Goal: Complete application form

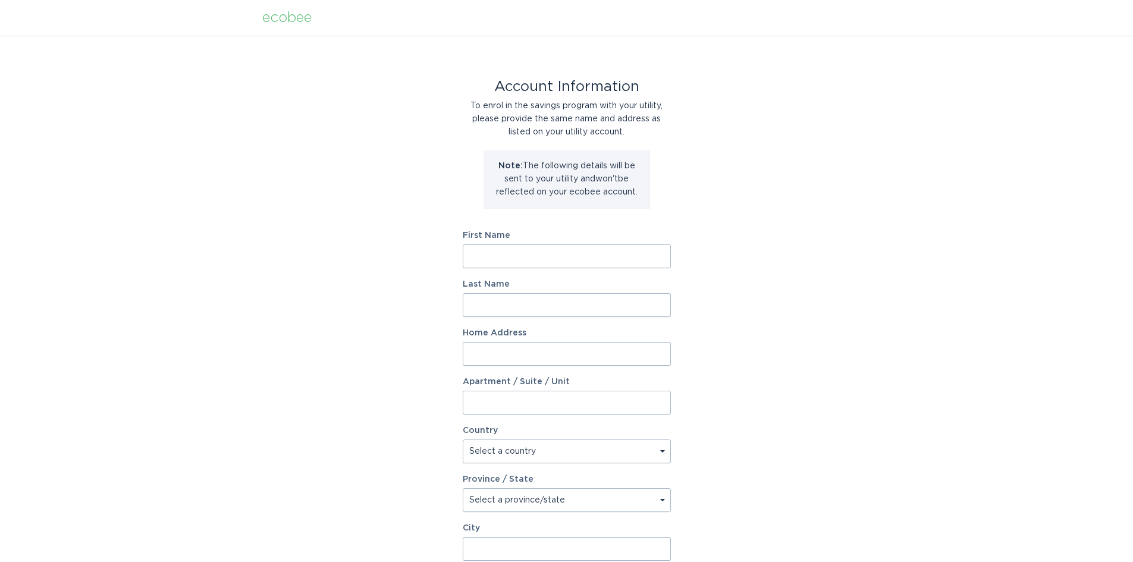
click at [481, 257] on input "First Name" at bounding box center [567, 257] width 208 height 24
type input "[PERSON_NAME]"
type input "1331 DUPLIN RD"
select select "US"
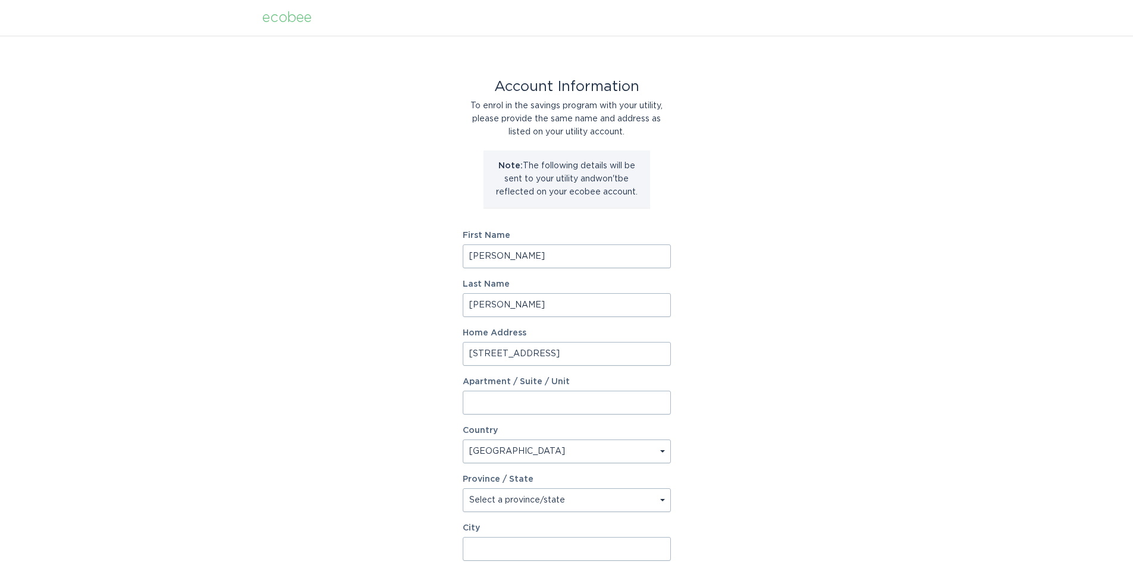
type input "Raleigh"
type input "27607"
select select "NC"
drag, startPoint x: 568, startPoint y: 350, endPoint x: 424, endPoint y: 340, distance: 144.3
click at [424, 340] on div "Account Information To enrol in the savings program with your utility, please p…" at bounding box center [566, 364] width 1133 height 657
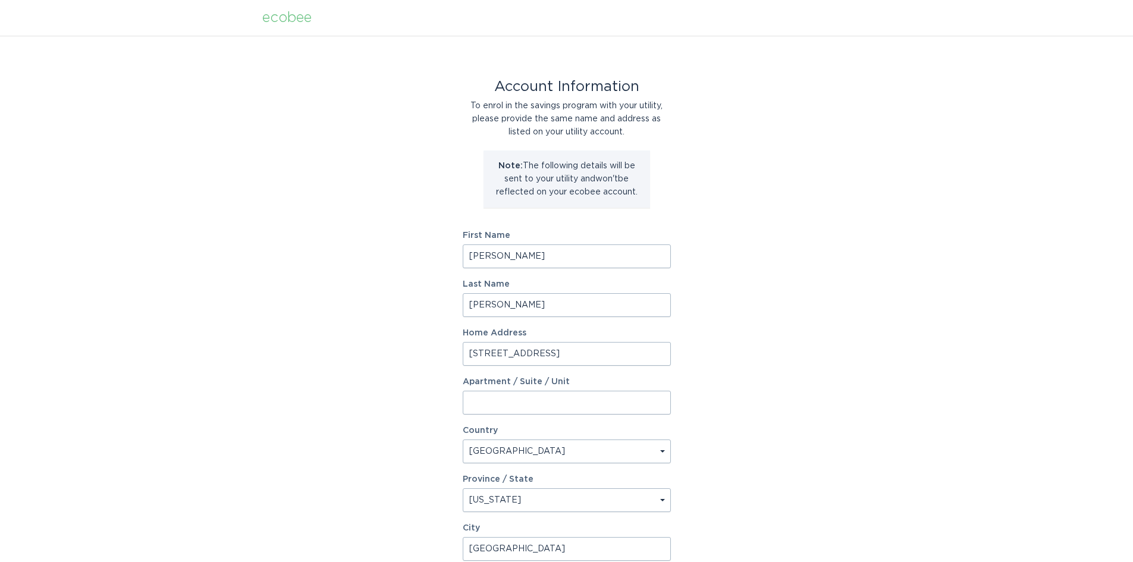
type input "270 McKenzie Rd W"
click at [494, 389] on div "Apartment / Suite / Unit" at bounding box center [567, 396] width 208 height 37
click at [494, 397] on input "Apartment / Suite / Unit" at bounding box center [567, 403] width 208 height 24
type input "21"
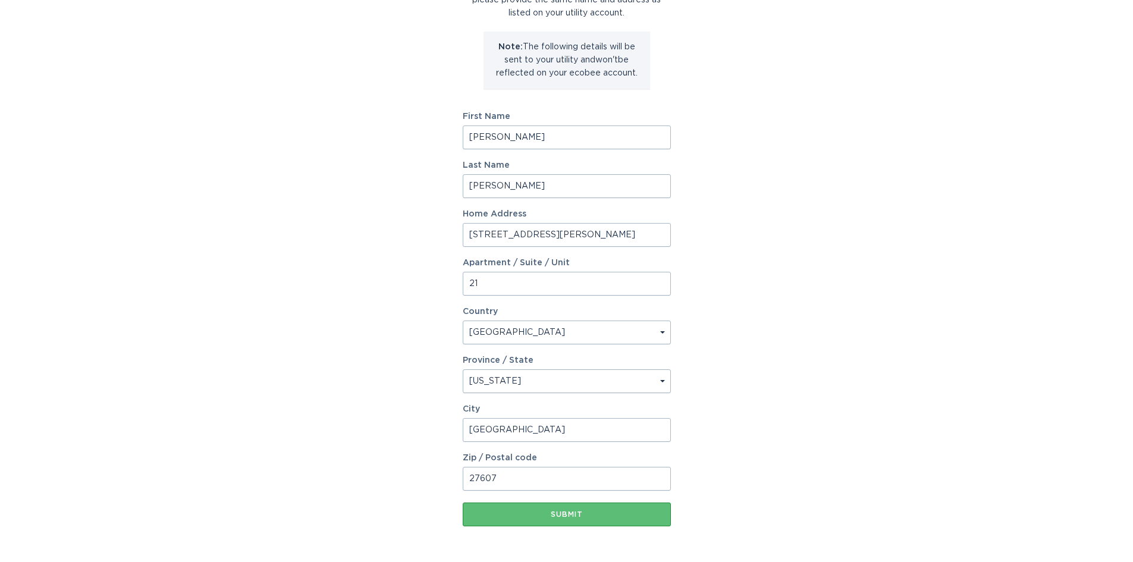
scroll to position [162, 0]
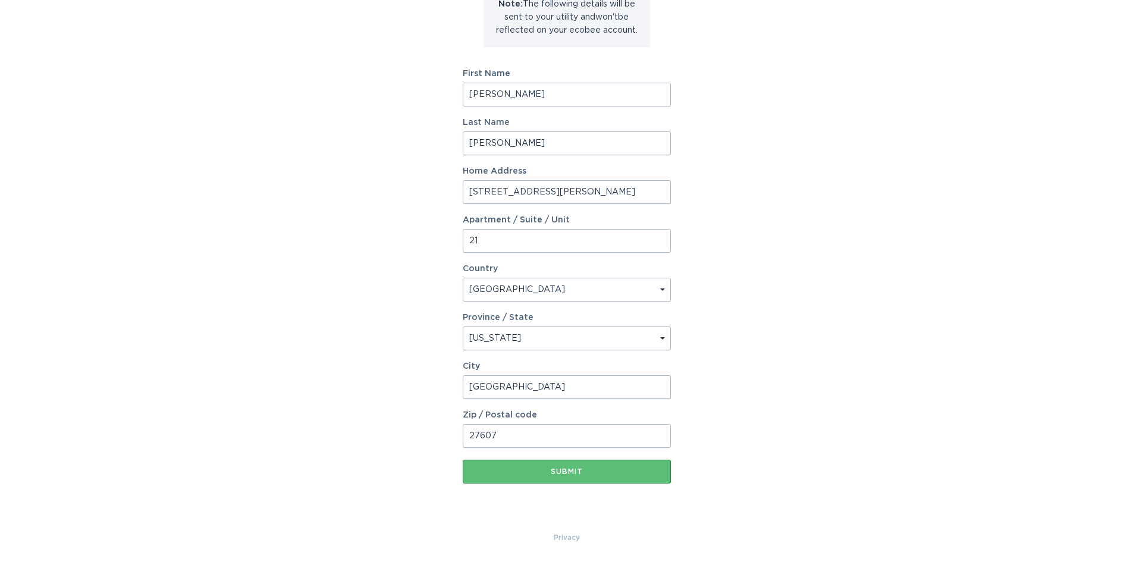
click at [509, 387] on input "Raleigh" at bounding box center [567, 387] width 208 height 24
type input "Pinehurst"
drag, startPoint x: 506, startPoint y: 420, endPoint x: 509, endPoint y: 434, distance: 13.9
click at [506, 424] on div "Zip / Postal code 27607" at bounding box center [567, 429] width 208 height 37
click at [509, 434] on input "27607" at bounding box center [567, 436] width 208 height 24
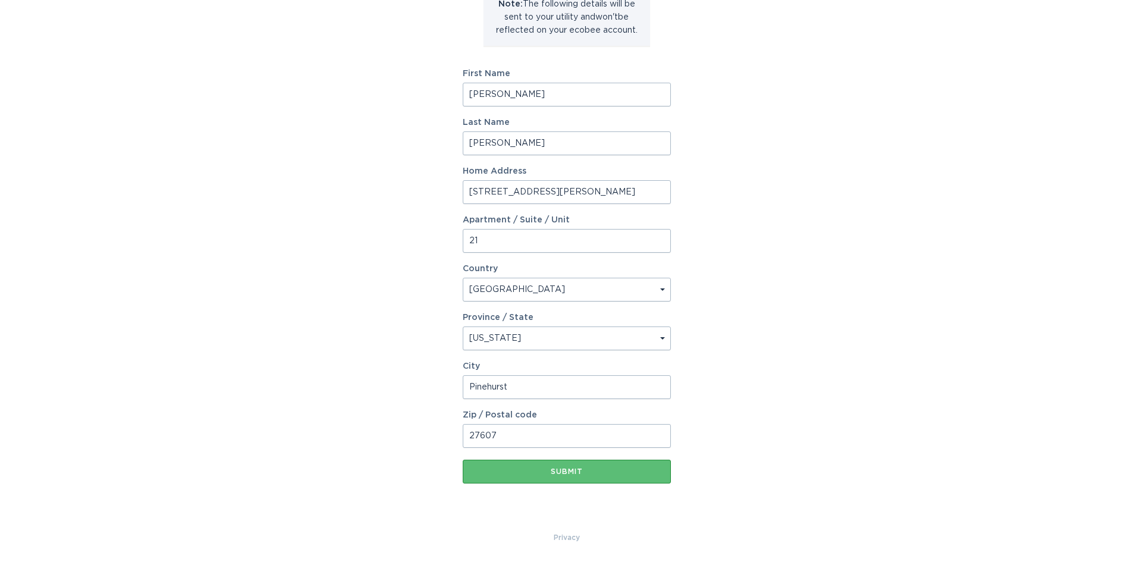
type input "28374"
click at [559, 471] on div "Submit" at bounding box center [567, 471] width 196 height 7
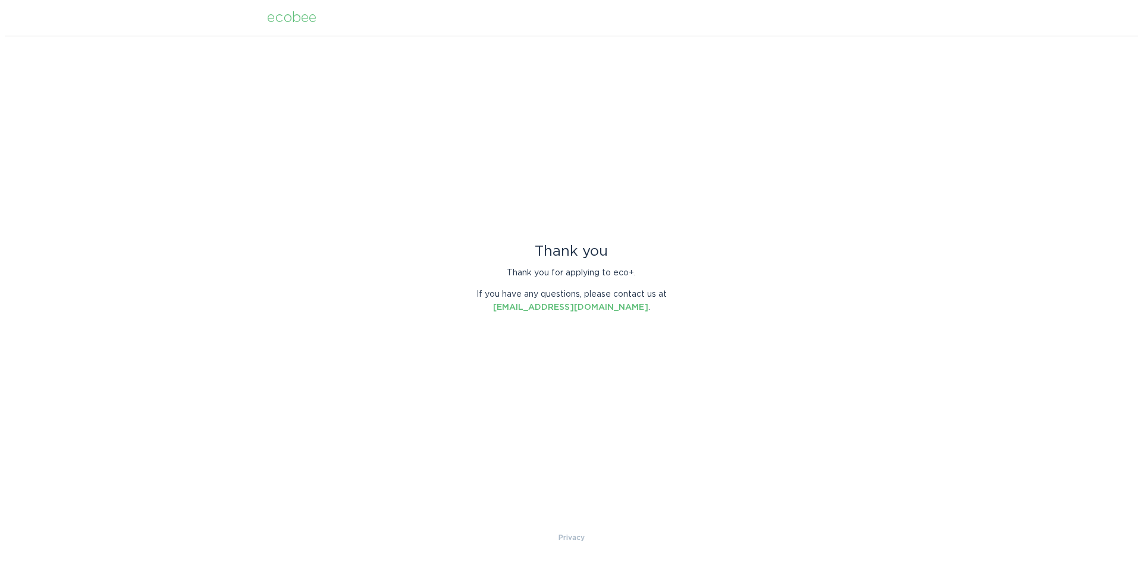
scroll to position [0, 0]
